Goal: Book appointment/travel/reservation

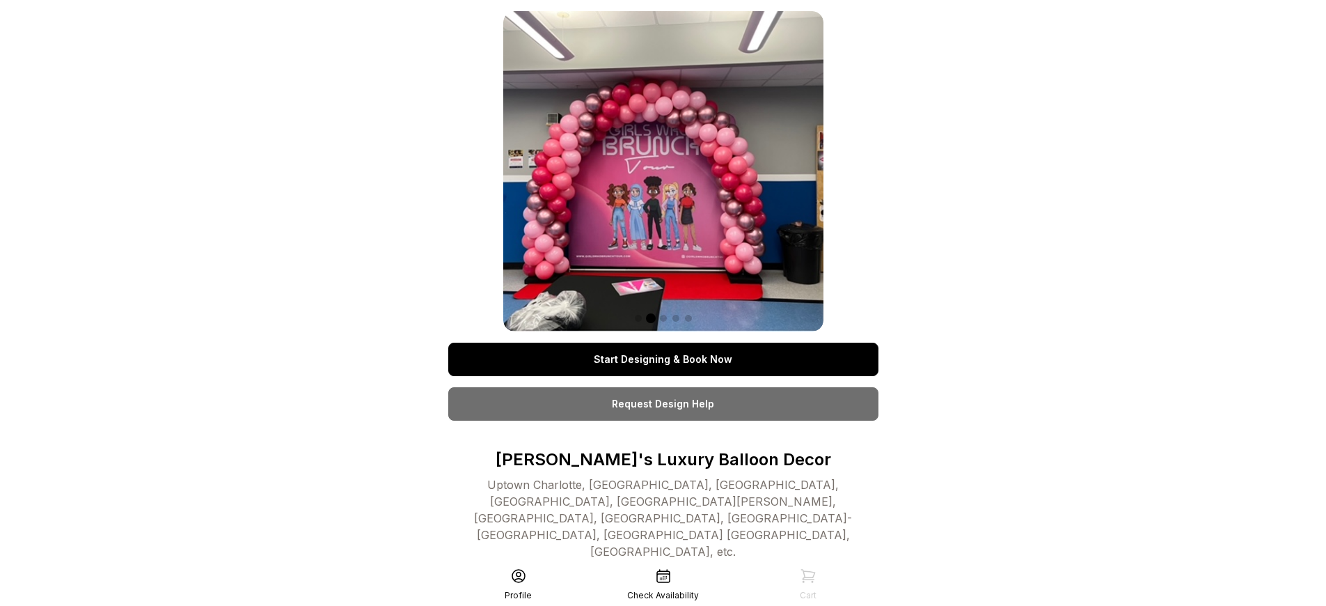
click at [663, 359] on link "Start Designing & Book Now" at bounding box center [663, 359] width 430 height 33
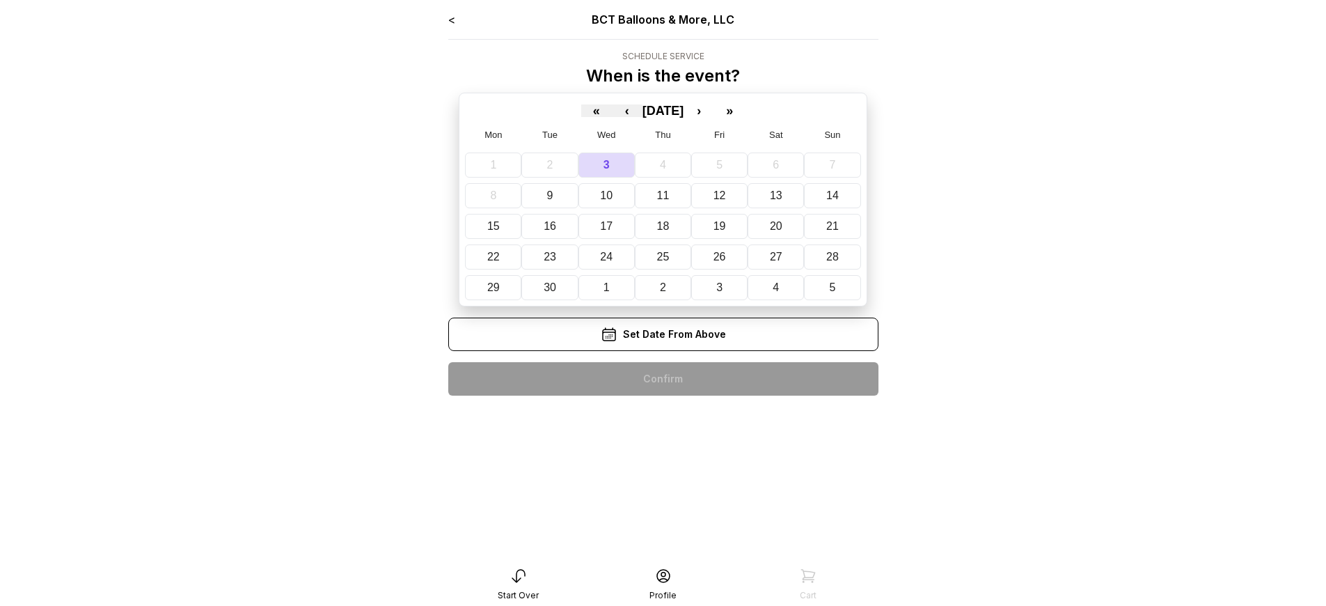
click at [663, 379] on div "< BCT Balloons & More, LLC Schedule Service When is the event? « ‹ [DATE] › » M…" at bounding box center [663, 208] width 430 height 395
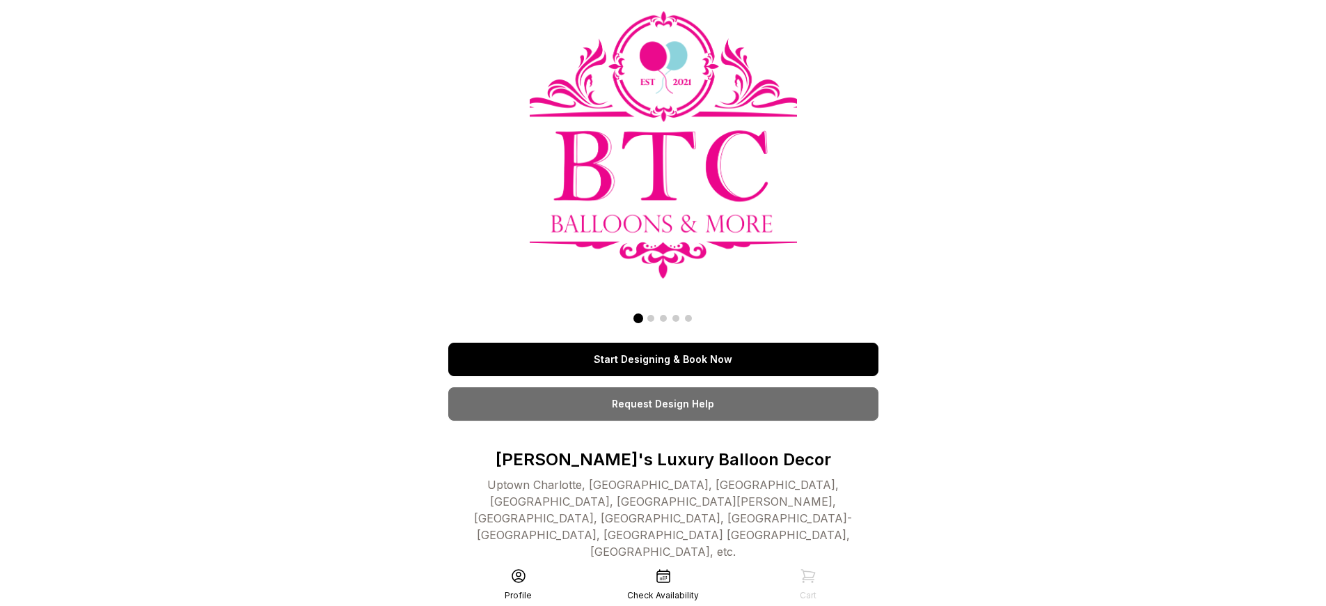
click at [663, 359] on link "Start Designing & Book Now" at bounding box center [663, 359] width 430 height 33
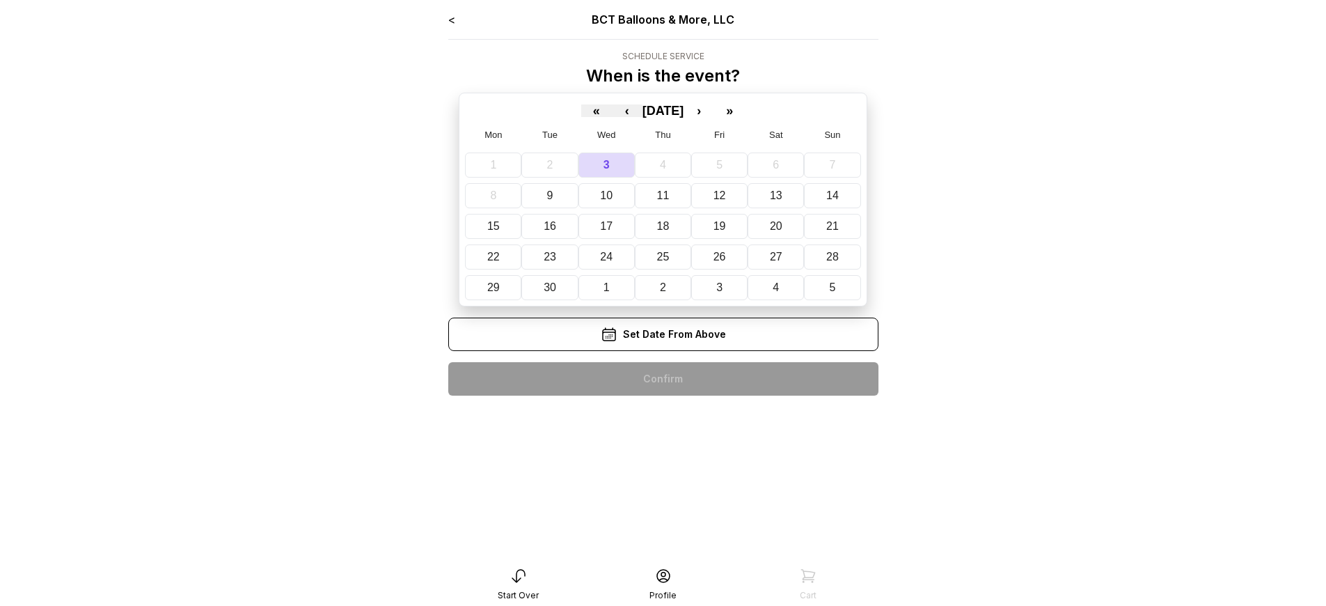
click at [663, 379] on div "< BCT Balloons & More, LLC Schedule Service When is the event? « ‹ [DATE] › » M…" at bounding box center [663, 208] width 430 height 395
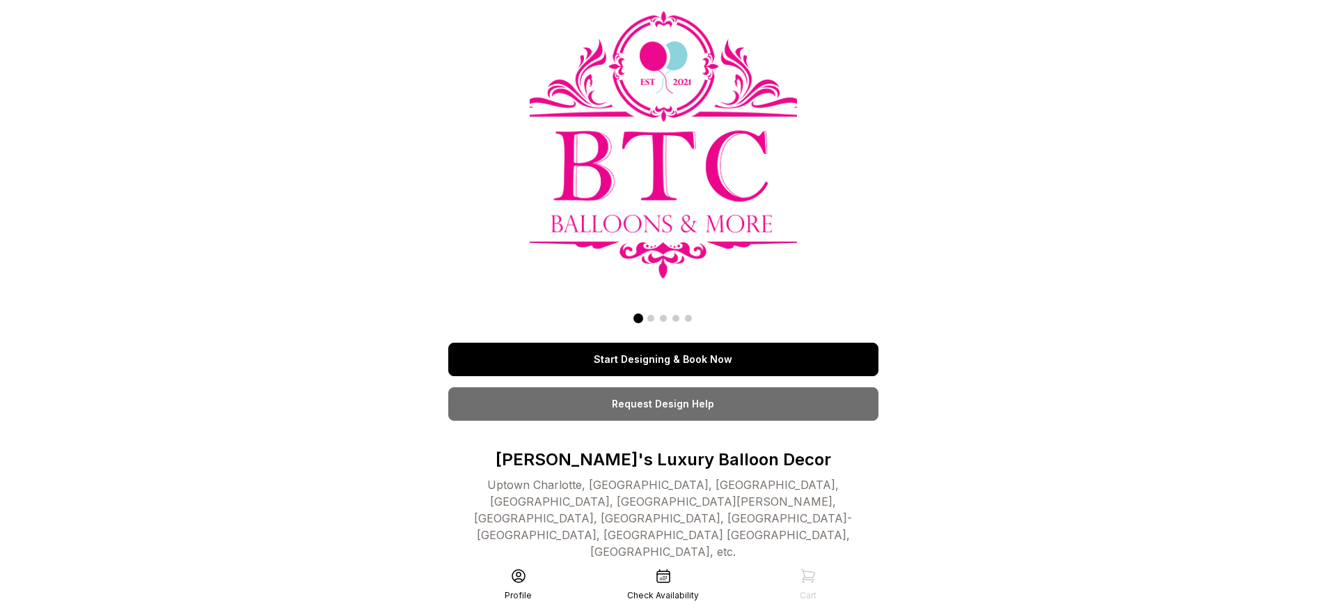
click at [663, 359] on link "Start Designing & Book Now" at bounding box center [663, 359] width 430 height 33
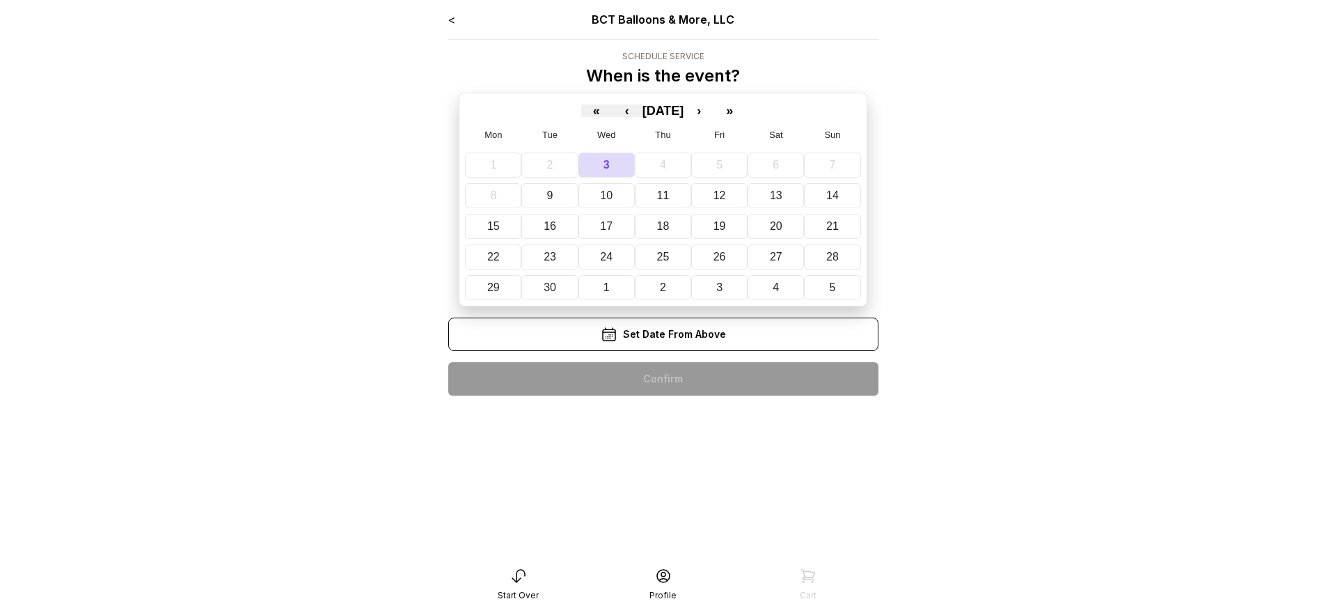
click at [663, 379] on div "< BCT Balloons & More, LLC Schedule Service When is the event? « ‹ September 20…" at bounding box center [663, 208] width 430 height 395
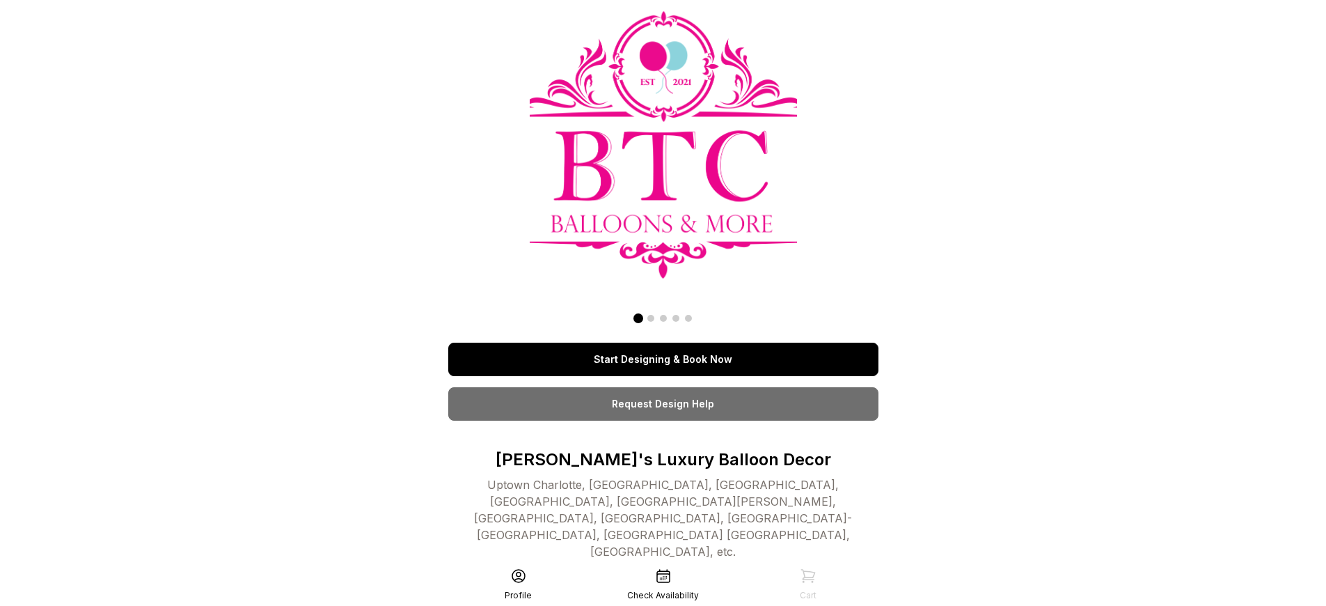
click at [663, 359] on link "Start Designing & Book Now" at bounding box center [663, 359] width 430 height 33
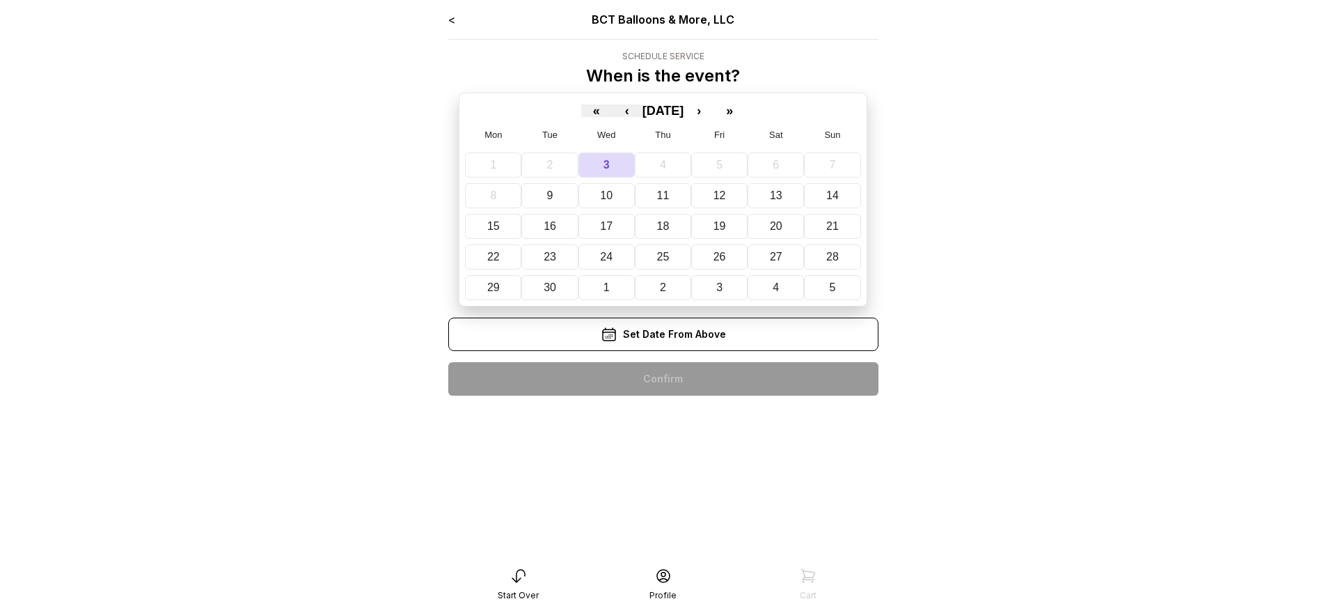
click at [663, 379] on div "< BCT Balloons & More, LLC Schedule Service When is the event? « ‹ [DATE] › » M…" at bounding box center [663, 208] width 430 height 395
